Goal: Transaction & Acquisition: Purchase product/service

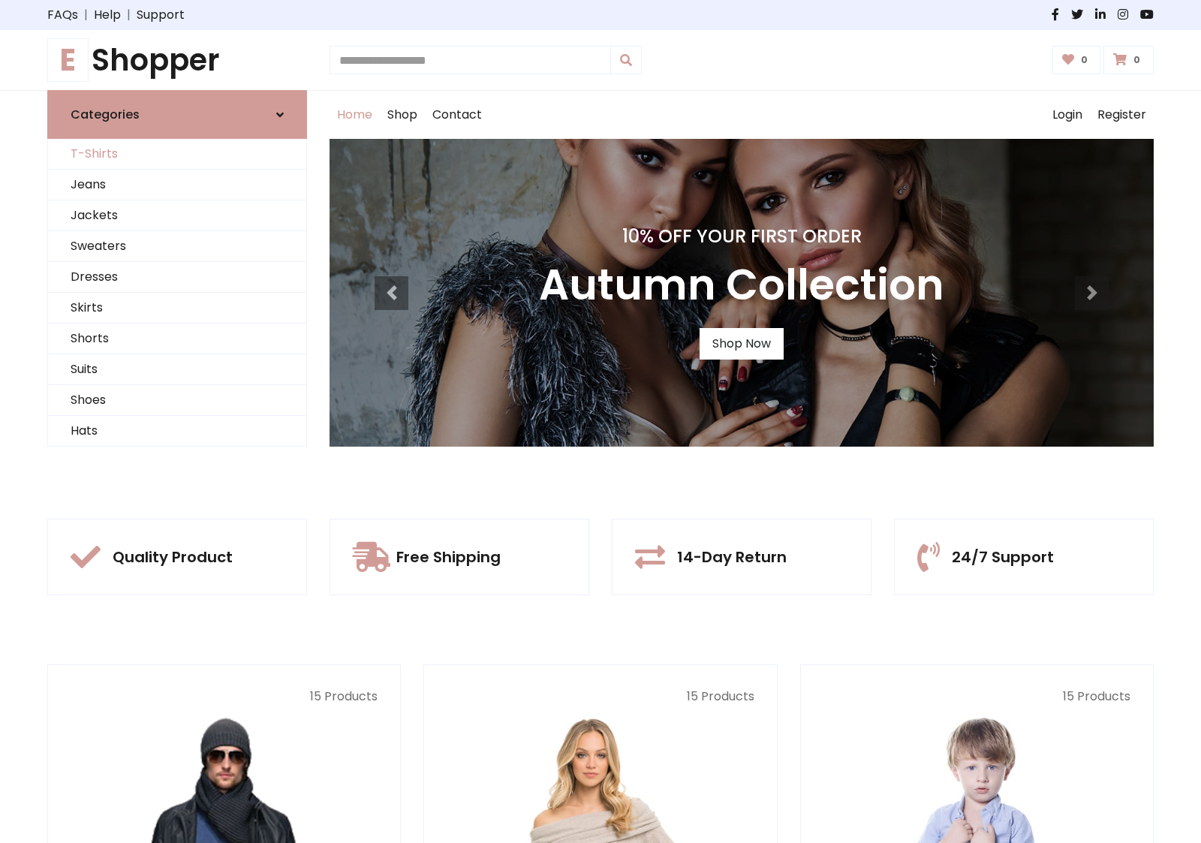
click at [177, 154] on link "T-Shirts" at bounding box center [177, 154] width 258 height 31
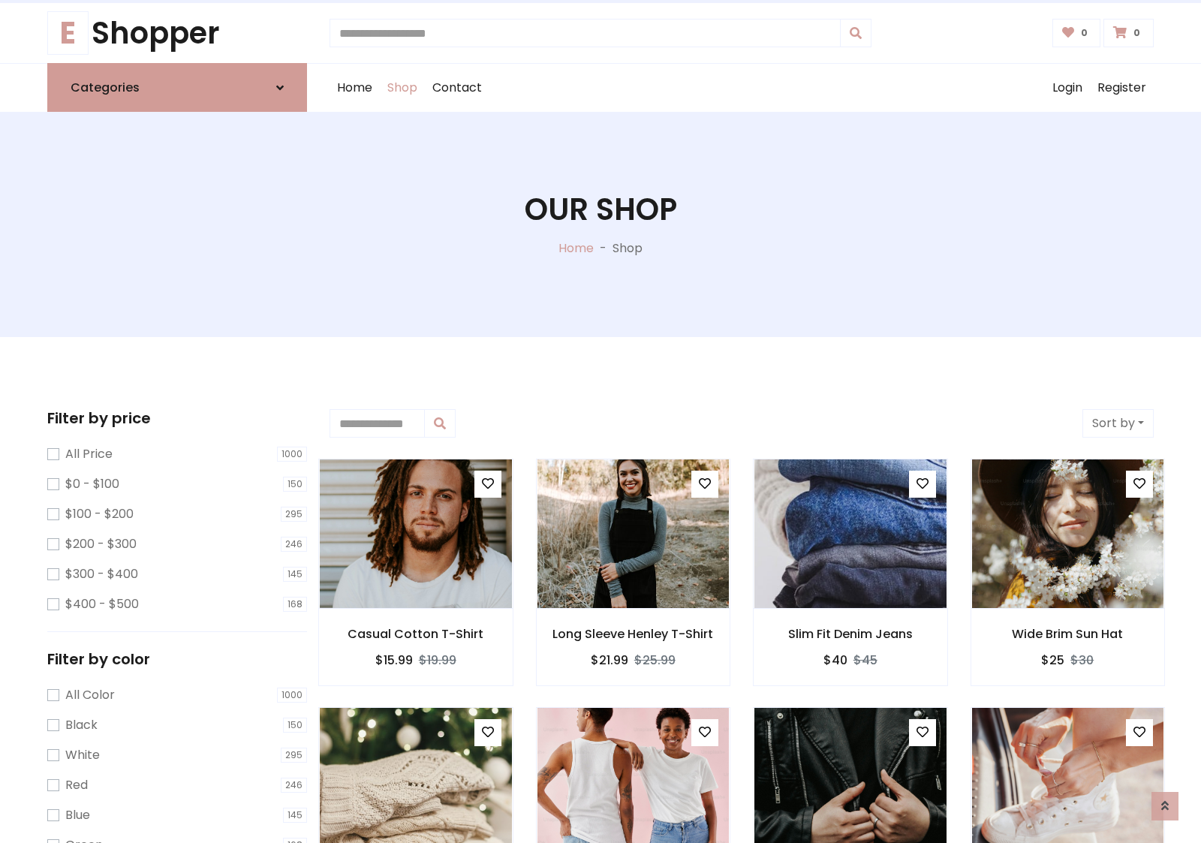
scroll to position [27, 0]
click at [601, 225] on h1 "Our Shop" at bounding box center [601, 209] width 152 height 36
click at [742, 88] on div "Home Shop Contact Log out Login Register" at bounding box center [742, 88] width 825 height 48
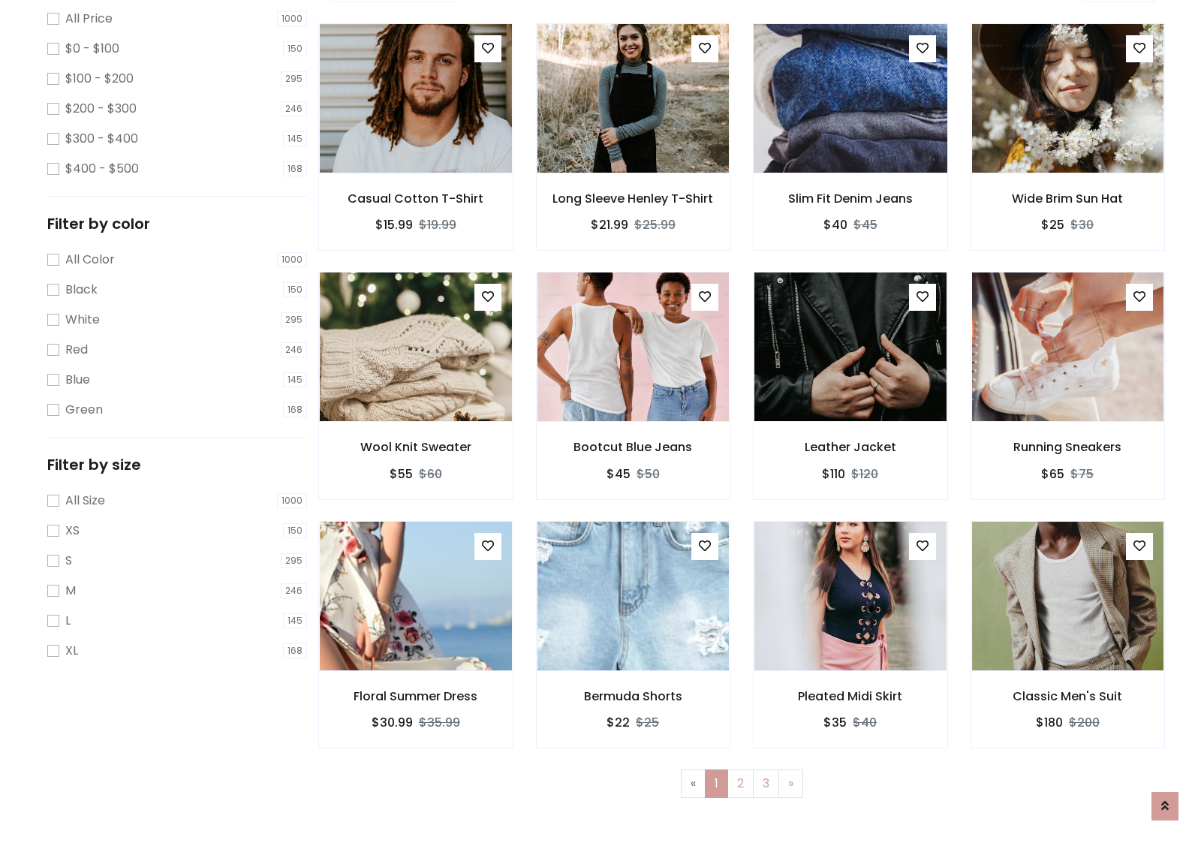
click at [850, 151] on img at bounding box center [850, 98] width 231 height 360
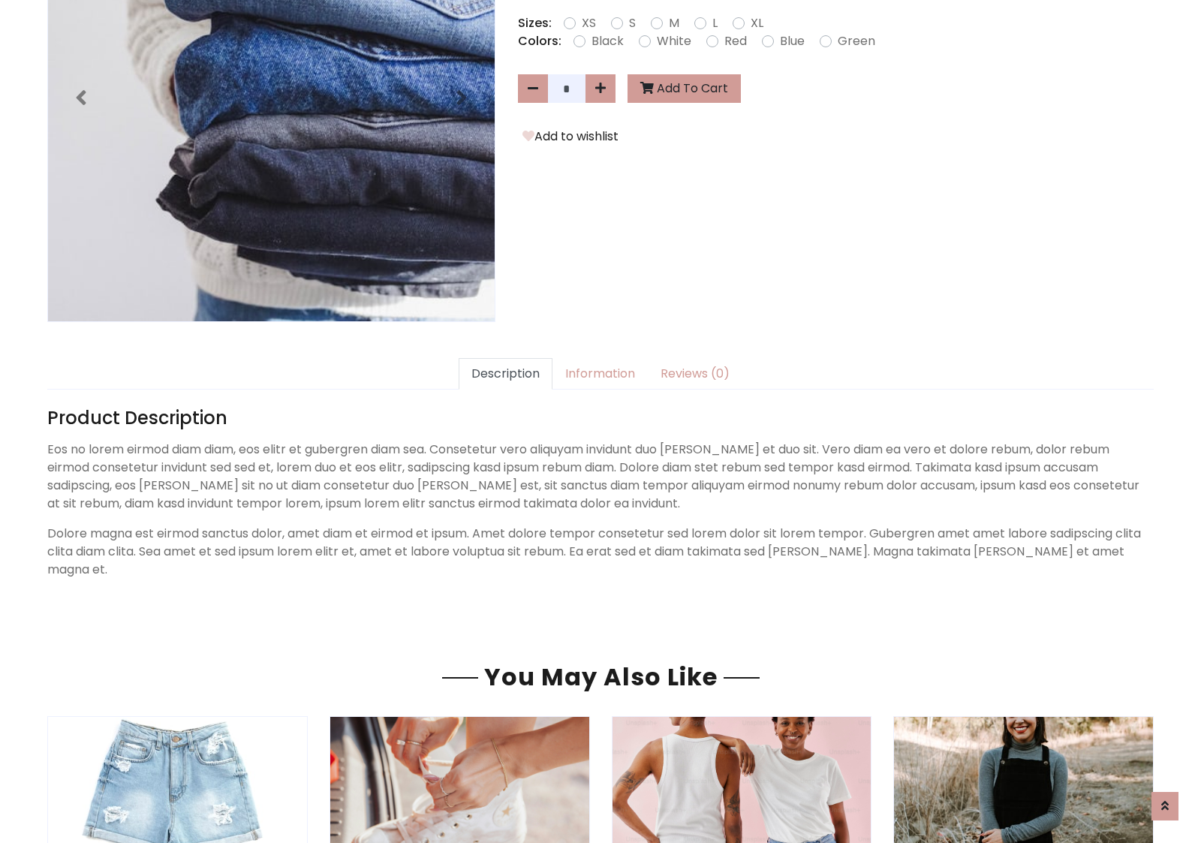
scroll to position [367, 0]
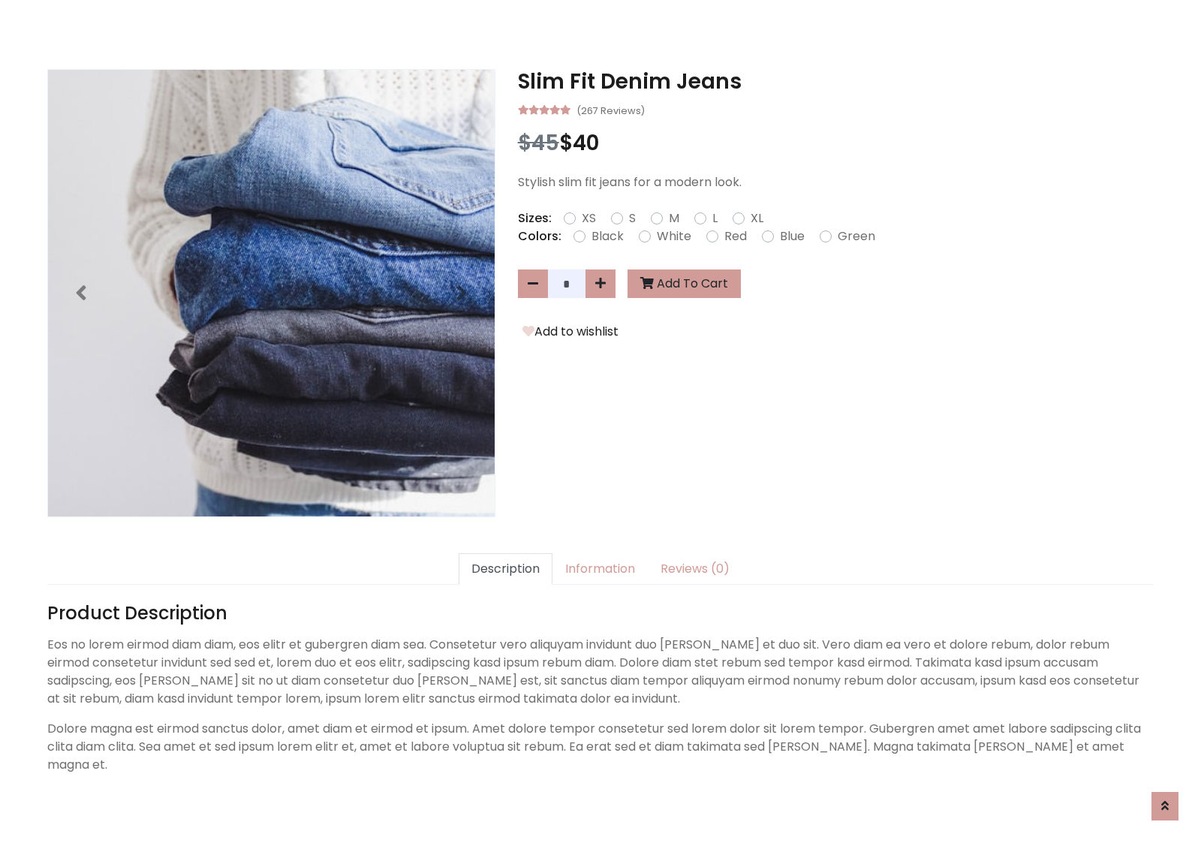
click at [836, 81] on h3 "Slim Fit Denim Jeans" at bounding box center [836, 82] width 636 height 26
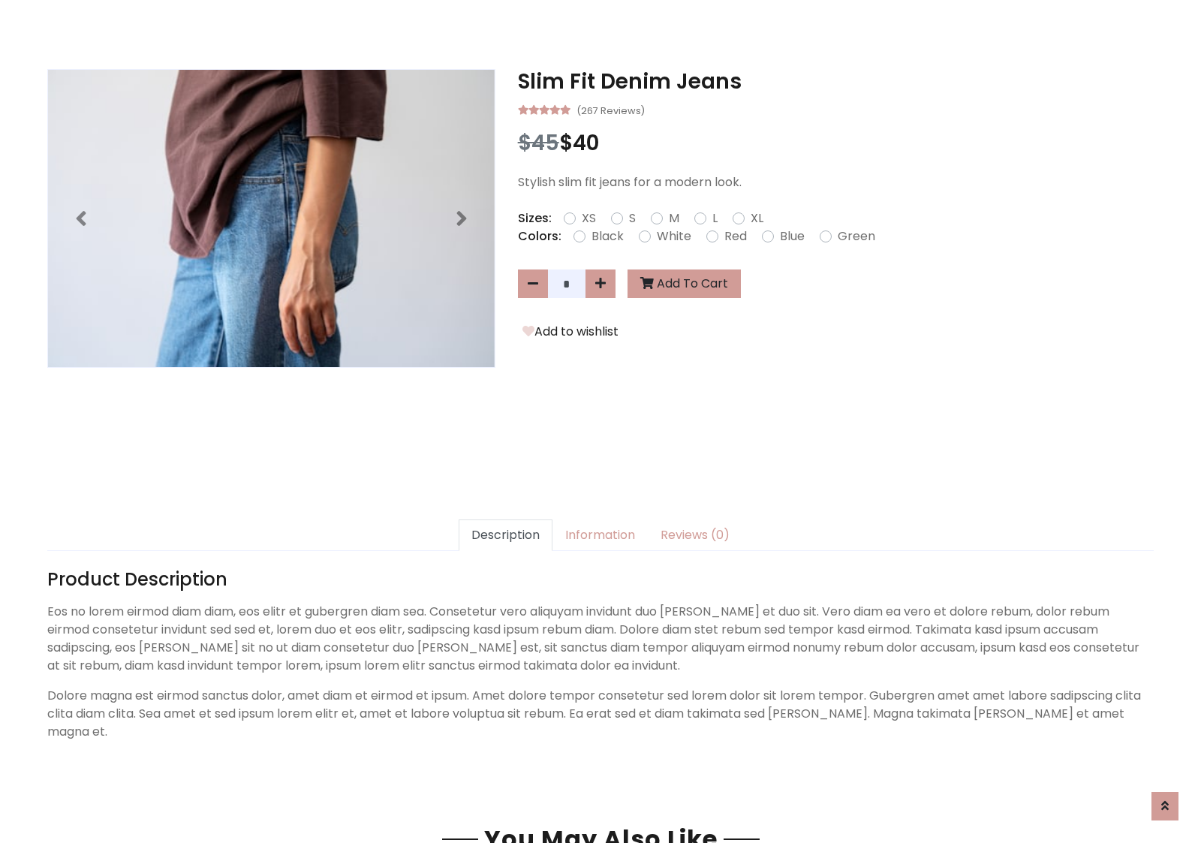
click at [836, 81] on h3 "Slim Fit Denim Jeans" at bounding box center [836, 82] width 636 height 26
